Goal: Task Accomplishment & Management: Manage account settings

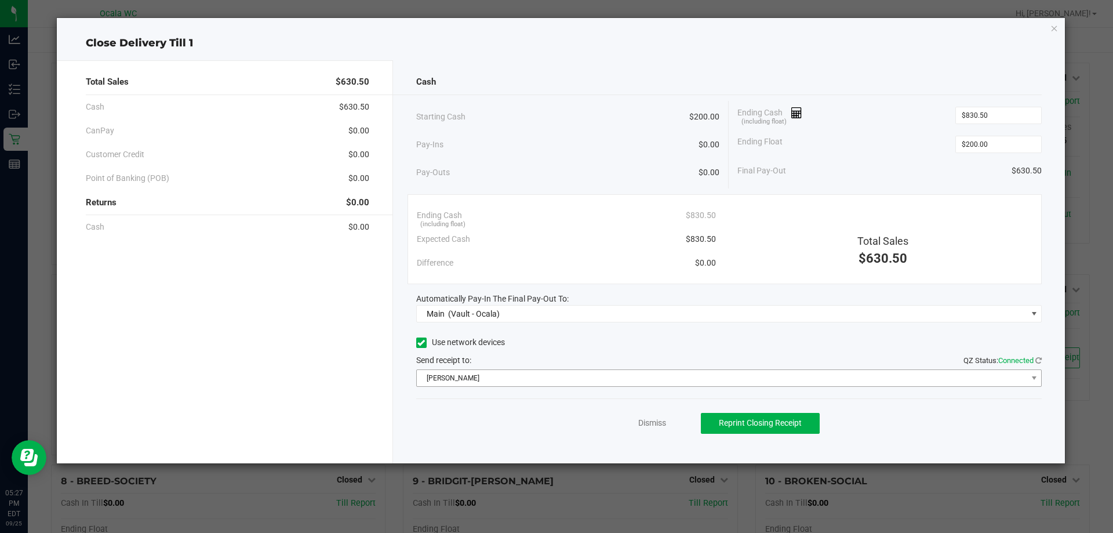
scroll to position [598, 0]
click at [657, 427] on link "Dismiss" at bounding box center [652, 423] width 28 height 12
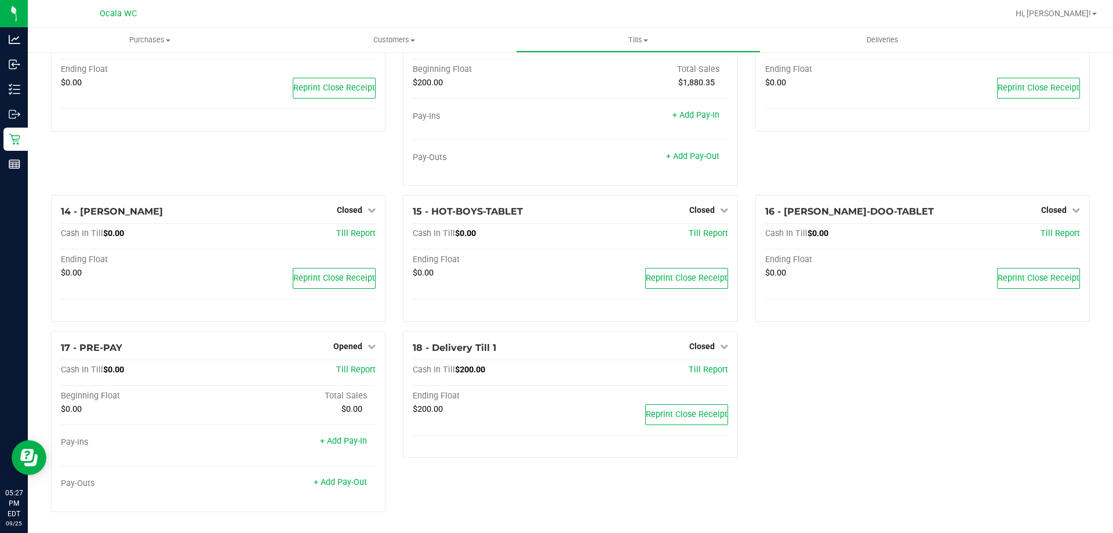
scroll to position [0, 0]
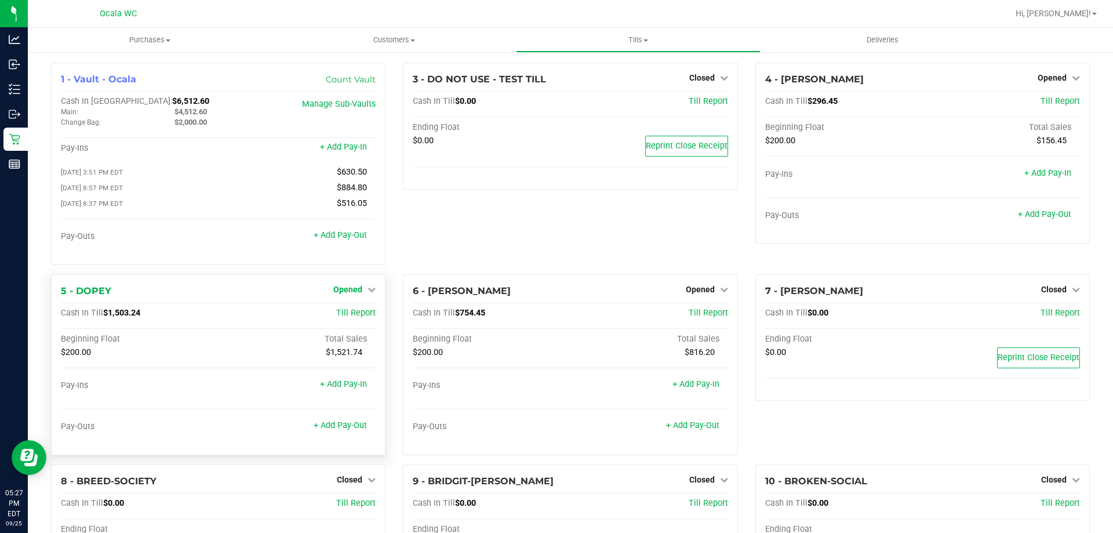
click at [343, 292] on span "Opened" at bounding box center [347, 289] width 29 height 9
click at [349, 315] on link "Close Till" at bounding box center [349, 312] width 31 height 9
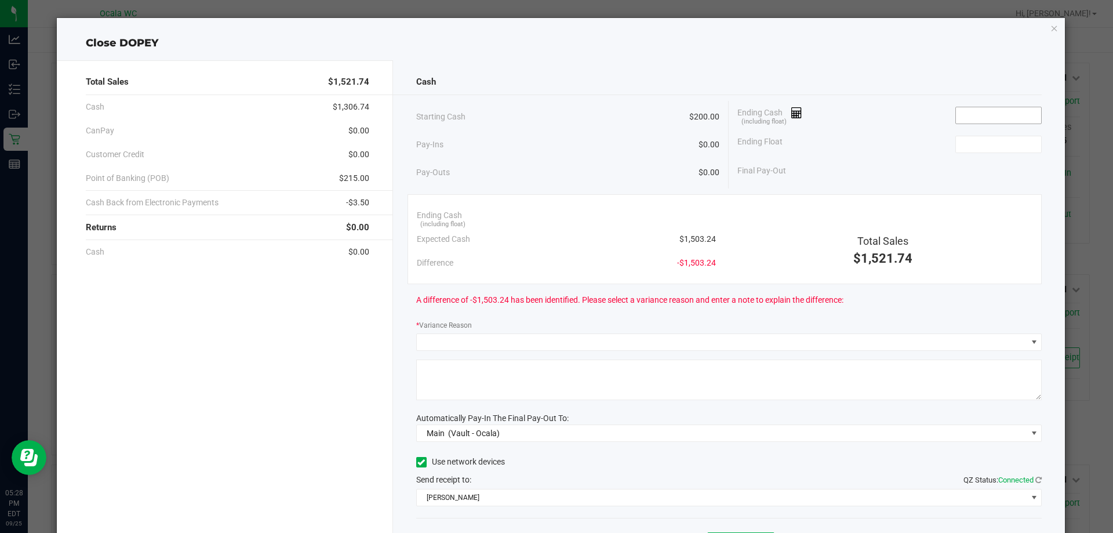
click at [959, 114] on input at bounding box center [998, 115] width 85 height 16
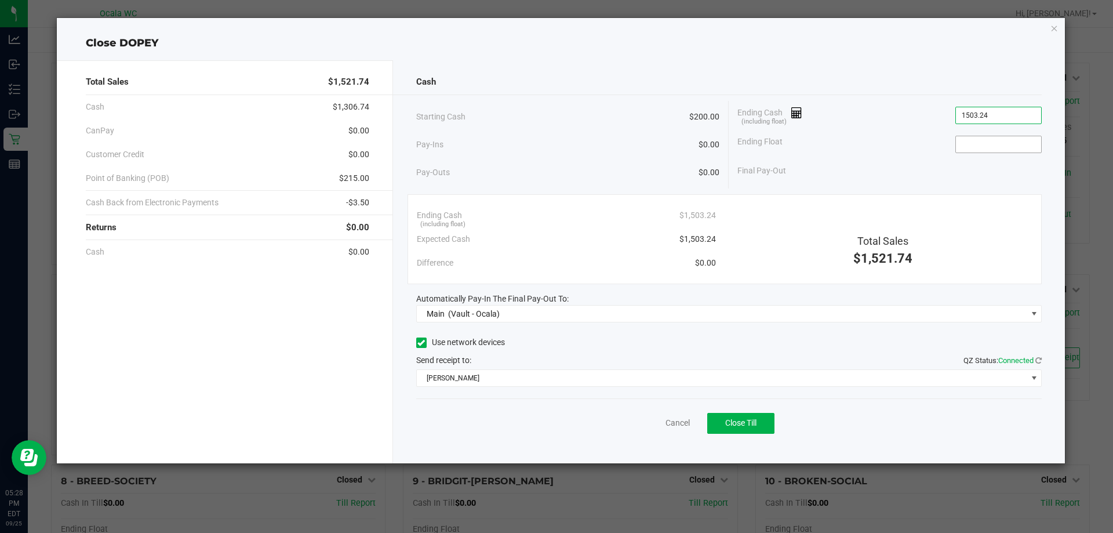
type input "$1,503.24"
click at [991, 145] on input at bounding box center [998, 144] width 85 height 16
type input "$200.00"
click at [865, 169] on div "Final Pay-Out $1,303.24" at bounding box center [889, 171] width 304 height 24
click at [739, 428] on button "Close Till" at bounding box center [740, 423] width 67 height 21
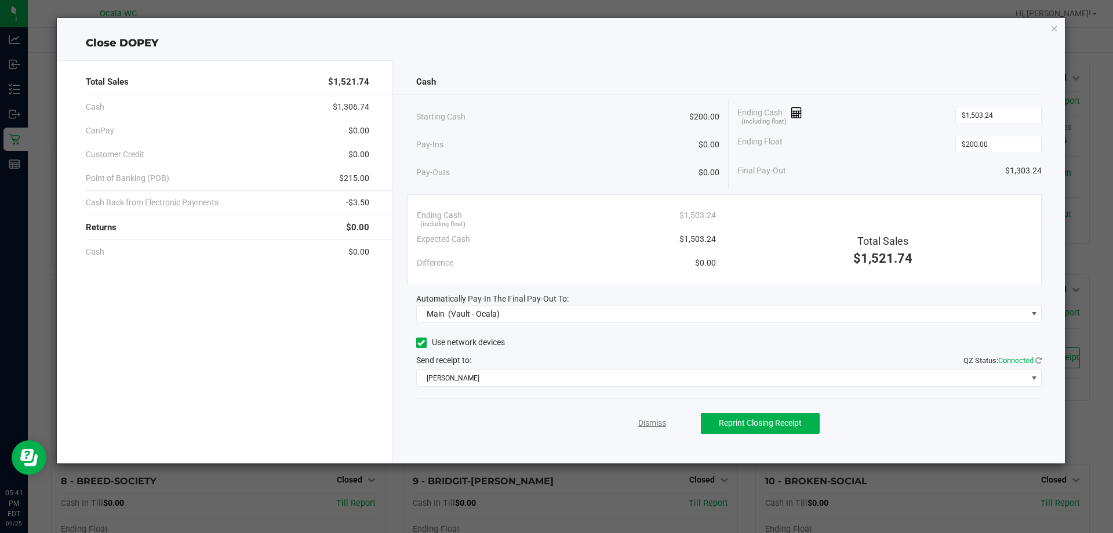
click at [647, 428] on link "Dismiss" at bounding box center [652, 423] width 28 height 12
